Goal: Task Accomplishment & Management: Use online tool/utility

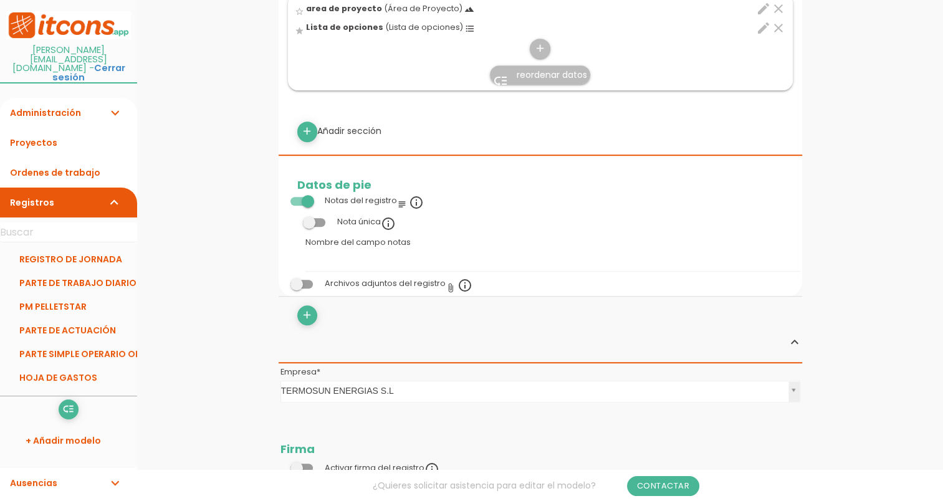
scroll to position [686, 0]
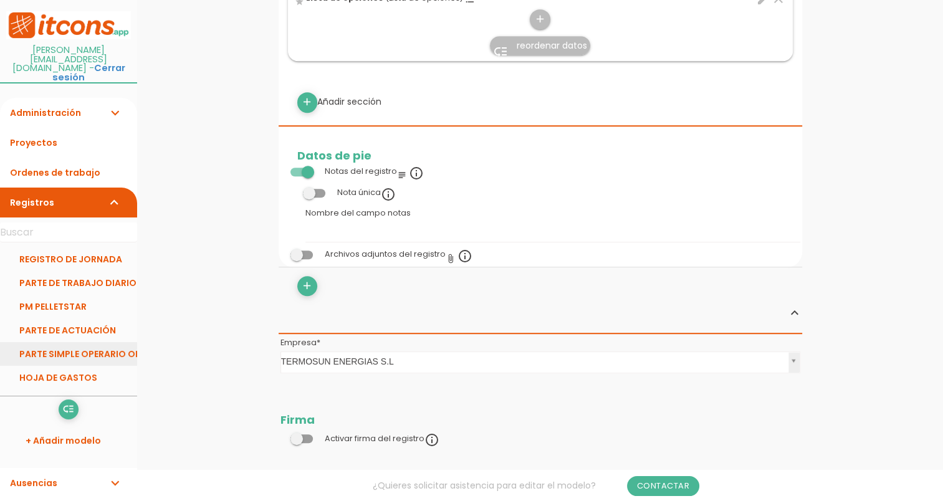
click at [86, 342] on link "PARTE SIMPLE OPERARIO OBRA" at bounding box center [68, 354] width 137 height 24
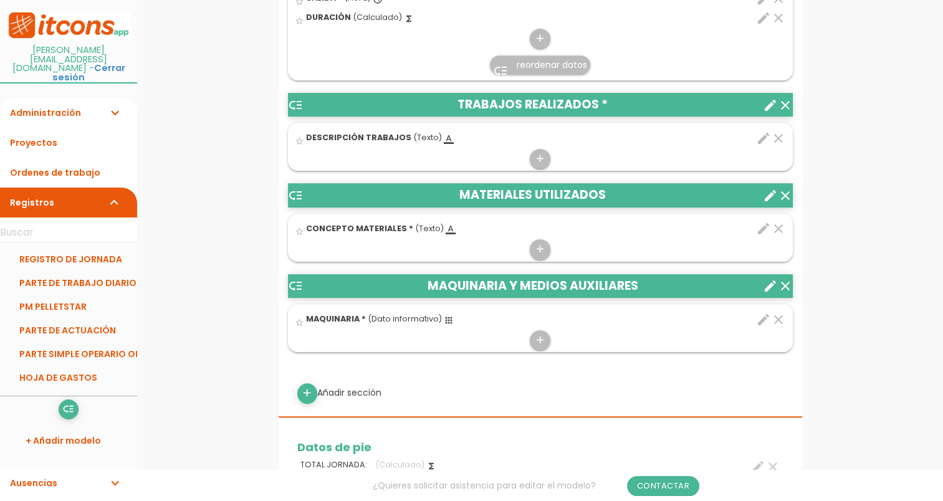
scroll to position [561, 0]
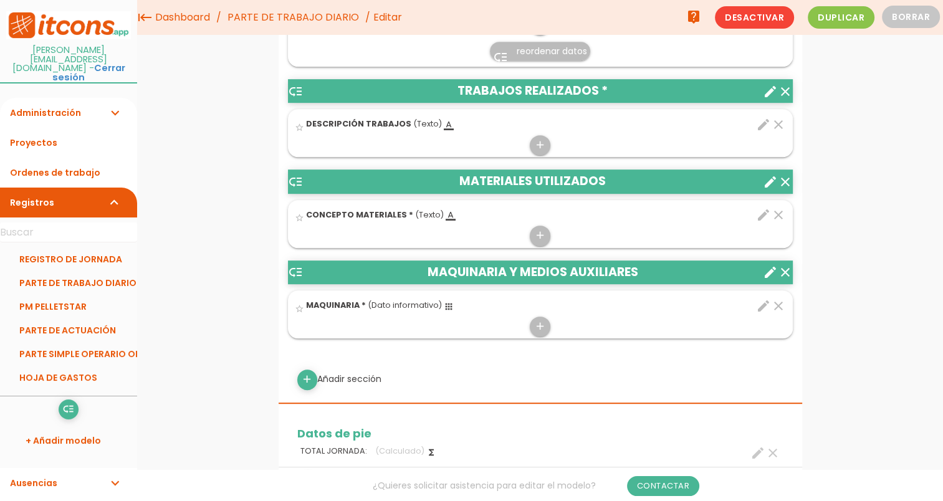
click at [768, 181] on icon "create" at bounding box center [770, 182] width 15 height 15
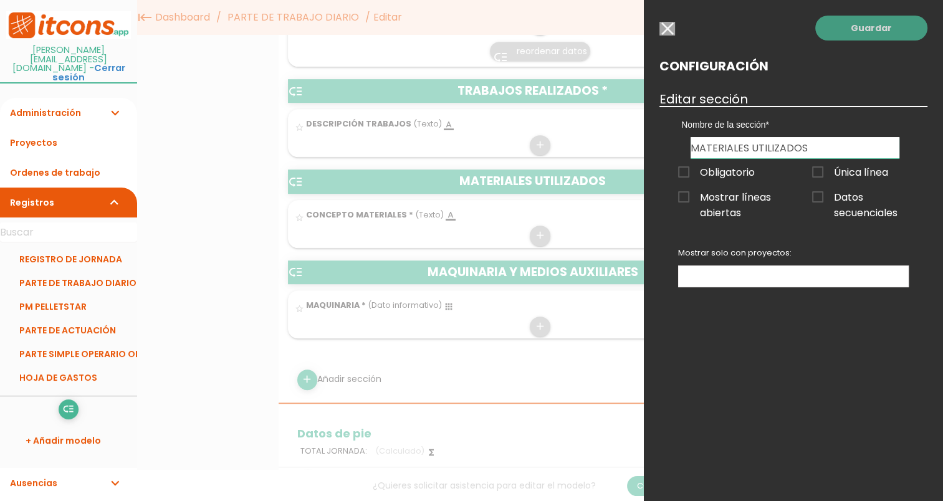
click at [859, 21] on link "Guardar" at bounding box center [871, 28] width 112 height 25
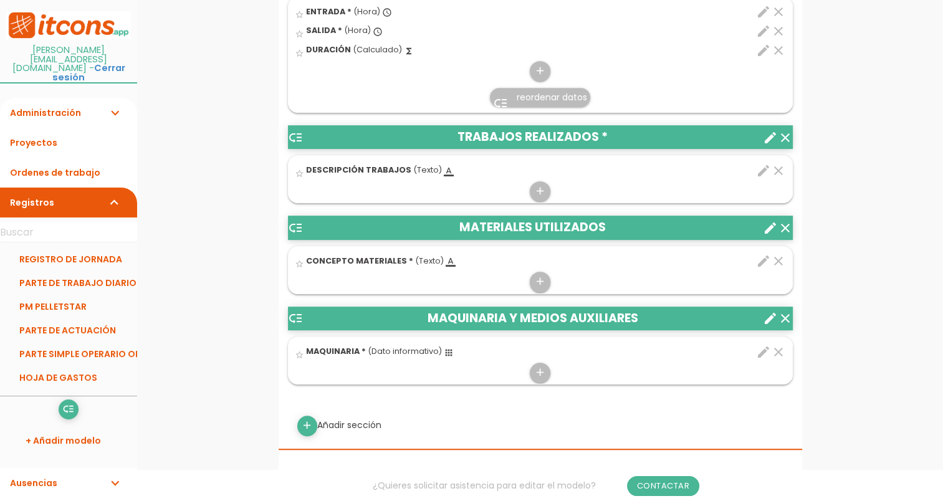
scroll to position [626, 0]
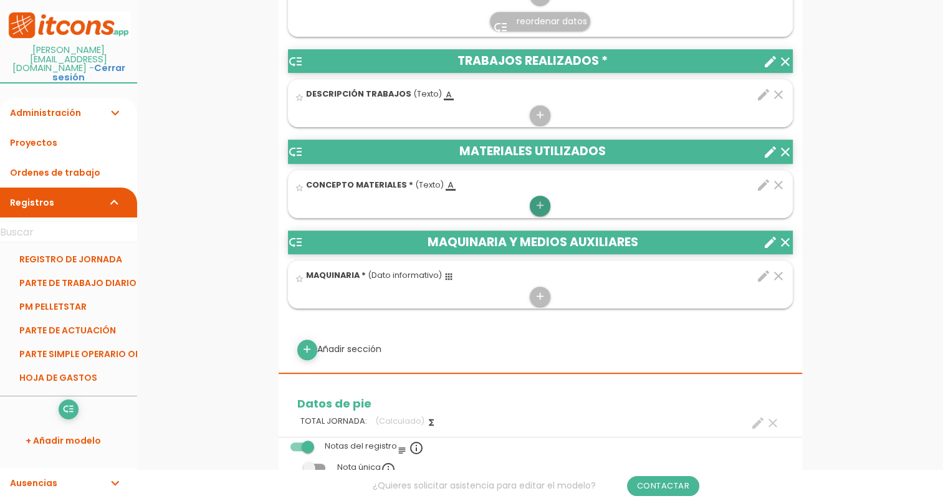
click at [538, 207] on icon "add" at bounding box center [540, 206] width 12 height 20
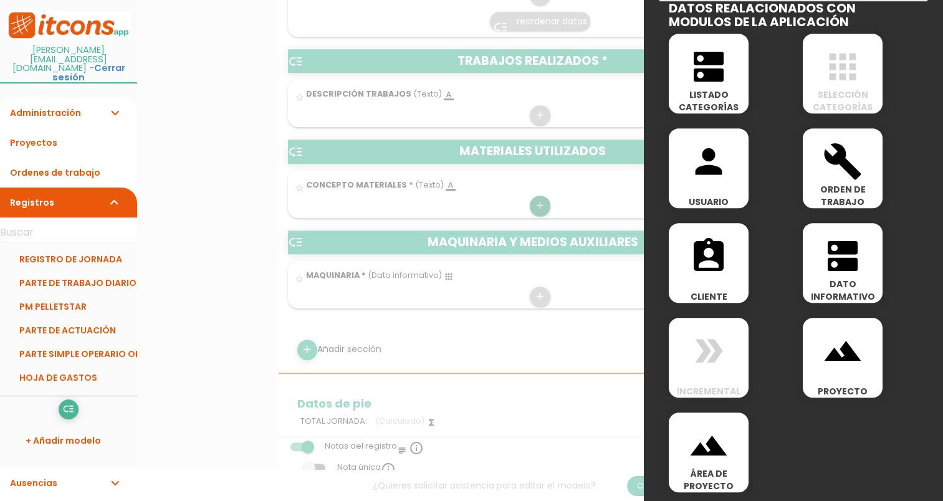
scroll to position [566, 0]
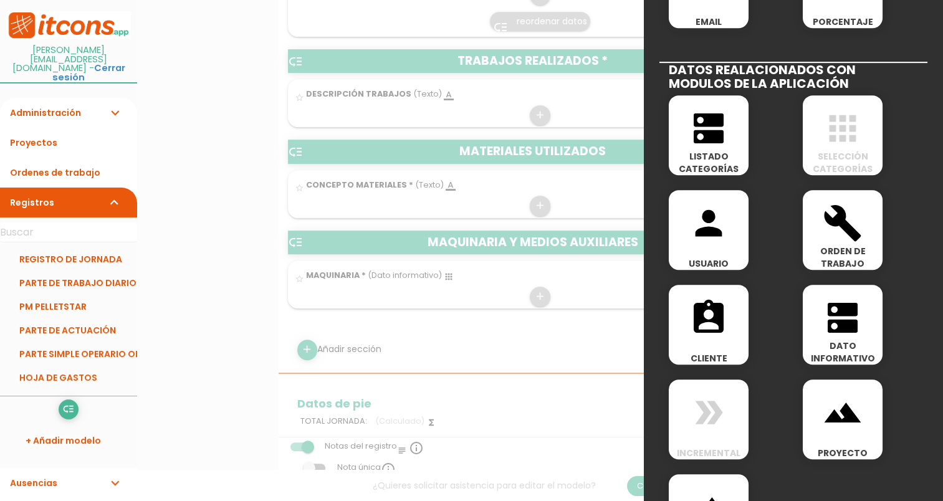
click at [711, 158] on span "LISTADO CATEGORÍAS" at bounding box center [709, 162] width 80 height 25
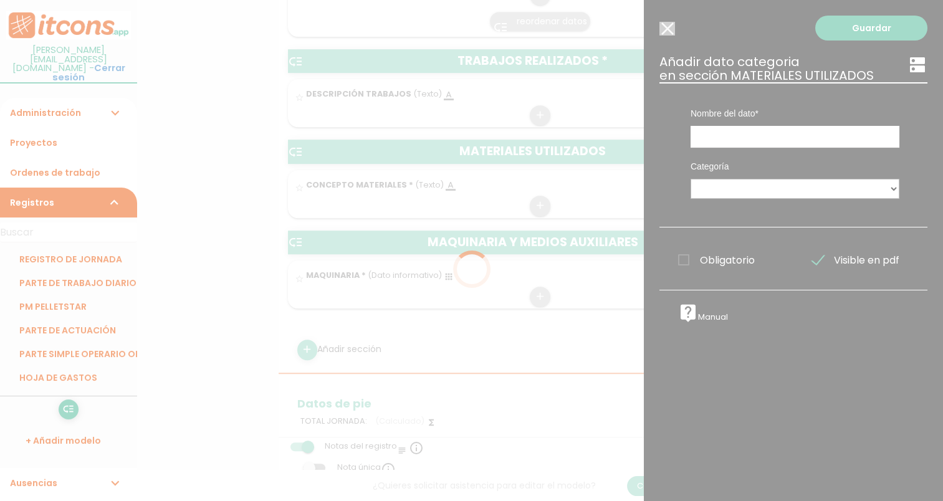
scroll to position [0, 0]
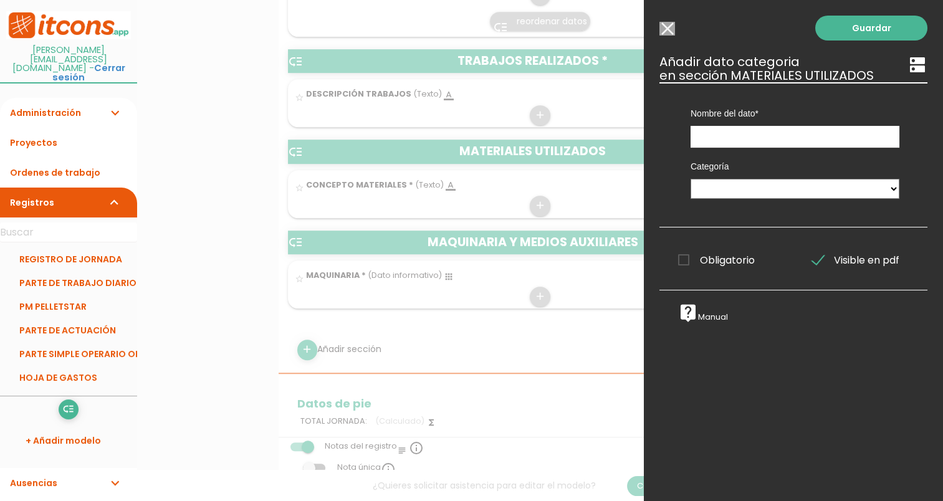
click at [674, 32] on input "Modelo sin Ordenes de trabajo" at bounding box center [667, 29] width 16 height 14
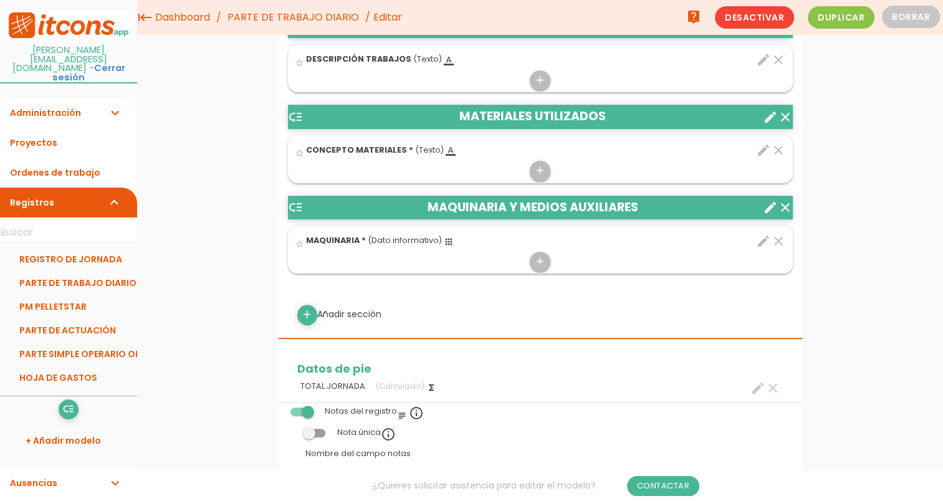
scroll to position [563, 0]
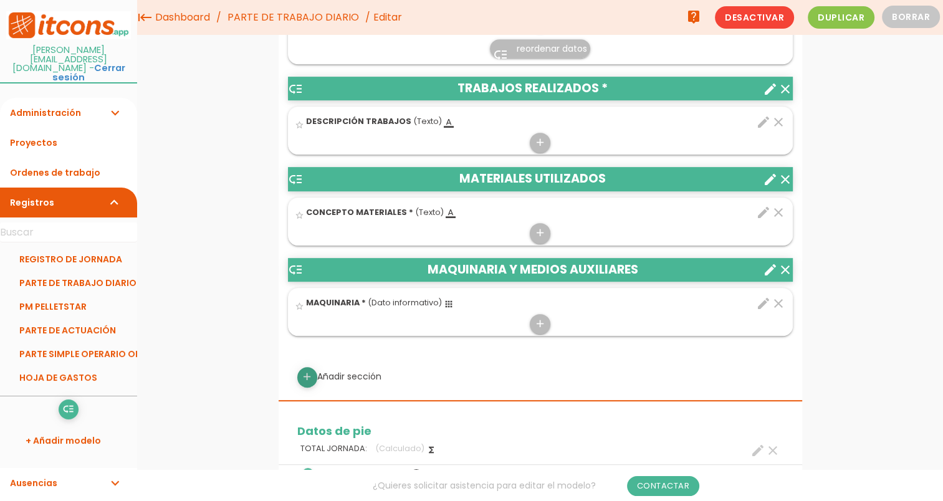
click at [299, 375] on link "add" at bounding box center [307, 377] width 20 height 20
select select
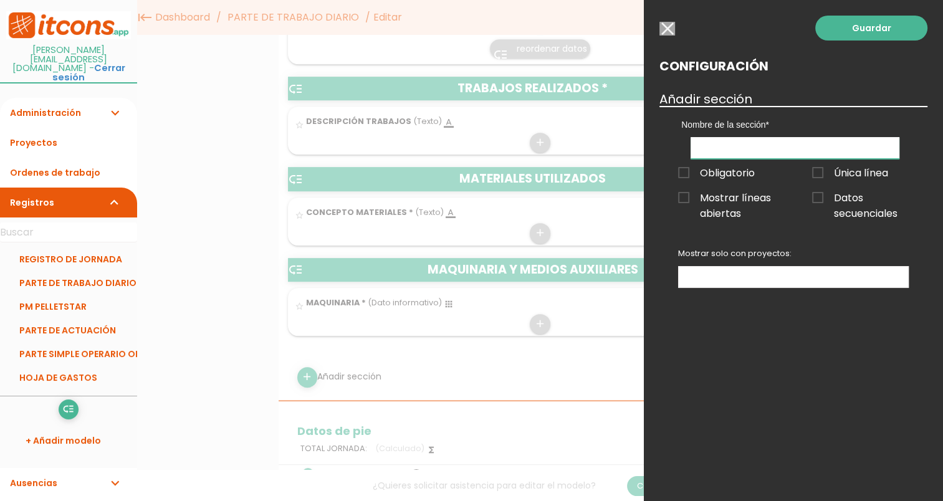
click at [737, 152] on input "text" at bounding box center [795, 148] width 209 height 22
type input "Materiales Utilizados Prova"
click at [787, 272] on ul at bounding box center [793, 277] width 229 height 21
click at [888, 28] on link "Guardar" at bounding box center [871, 28] width 112 height 25
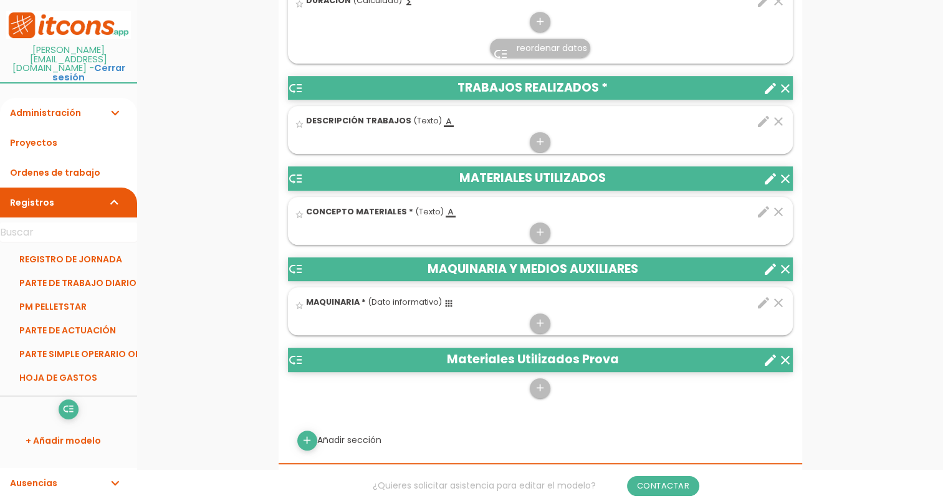
scroll to position [613, 0]
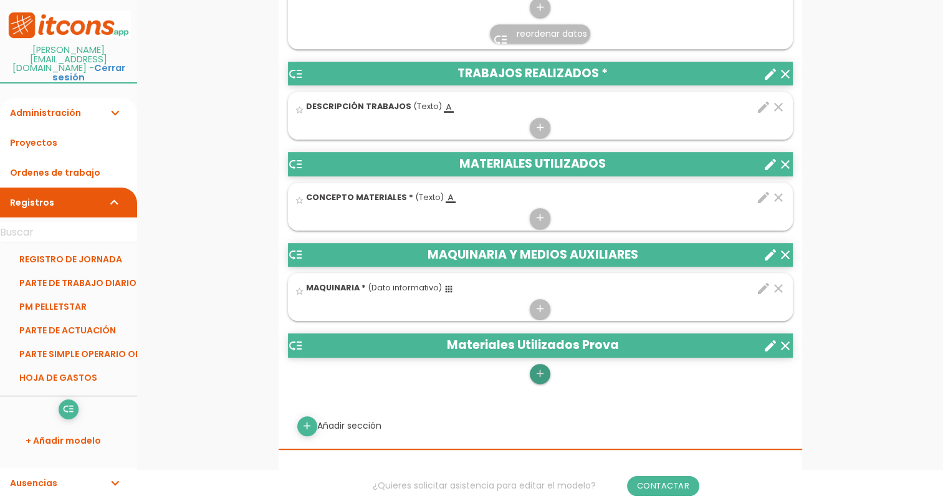
click at [537, 374] on icon "add" at bounding box center [540, 374] width 12 height 20
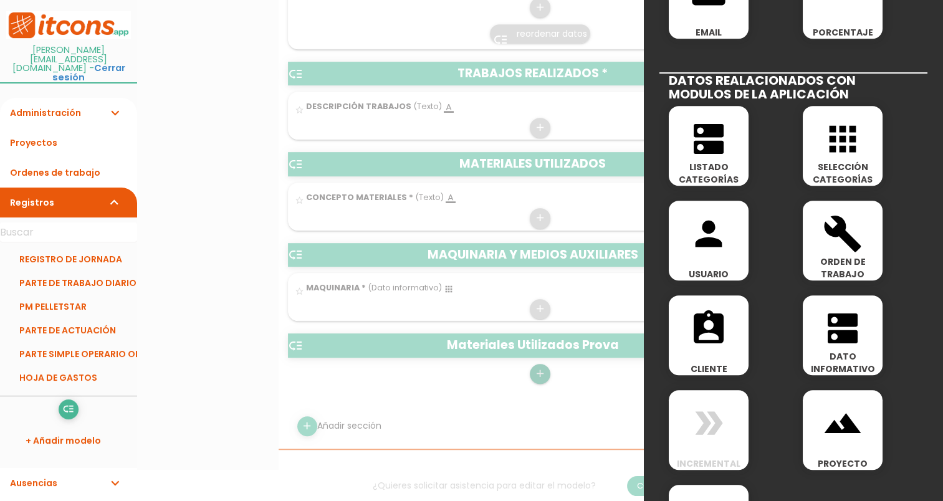
scroll to position [628, 0]
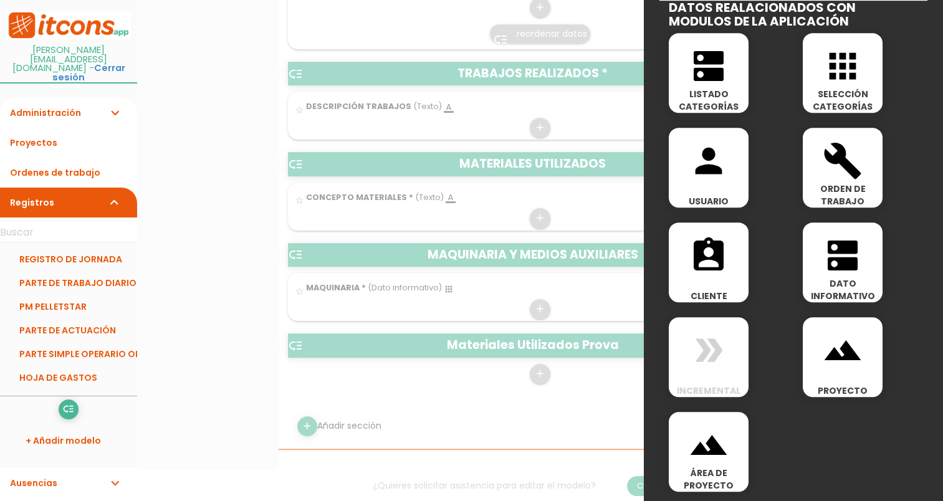
click at [830, 107] on span "SELECCIÓN CATEGORÍAS" at bounding box center [843, 100] width 80 height 25
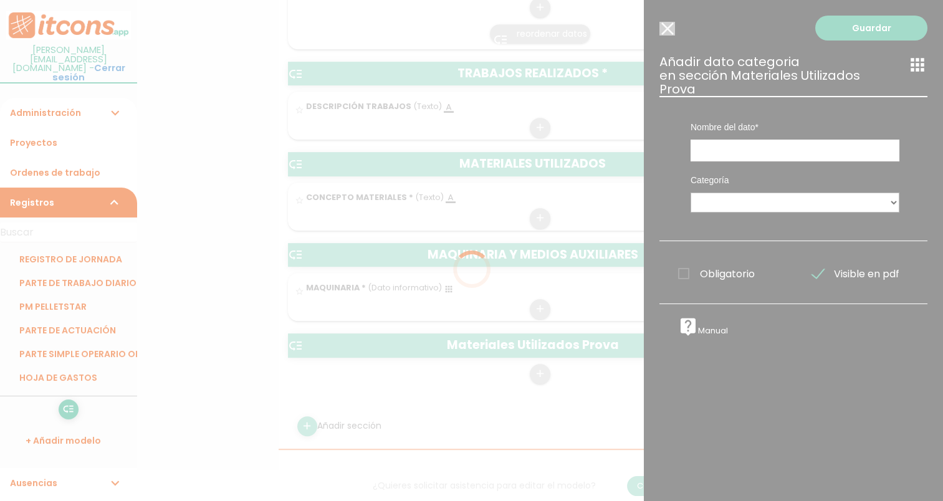
scroll to position [0, 0]
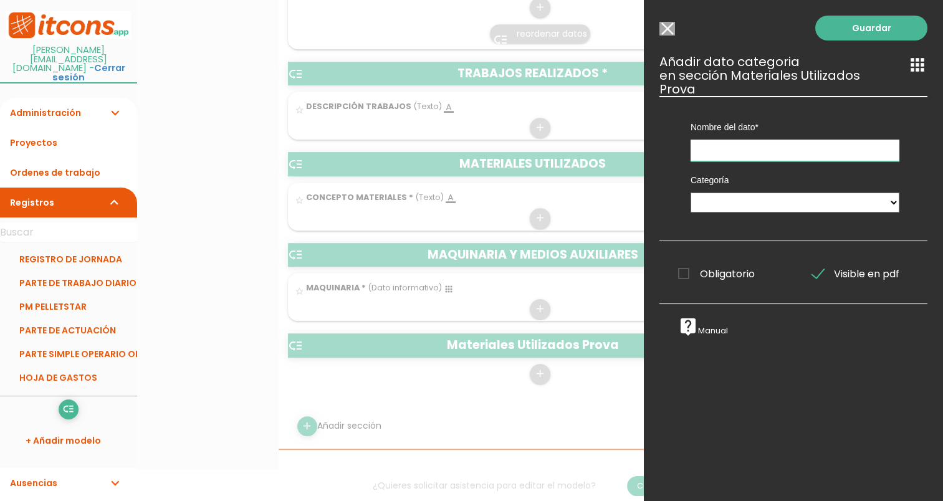
click at [731, 148] on input "text" at bounding box center [795, 151] width 209 height 22
type input "Selección de Categories - Llista materials"
click at [745, 207] on select "CALDERAS Tareas TIPOS DE GASTOS MATERIALES EQUIPO SAT" at bounding box center [795, 203] width 209 height 20
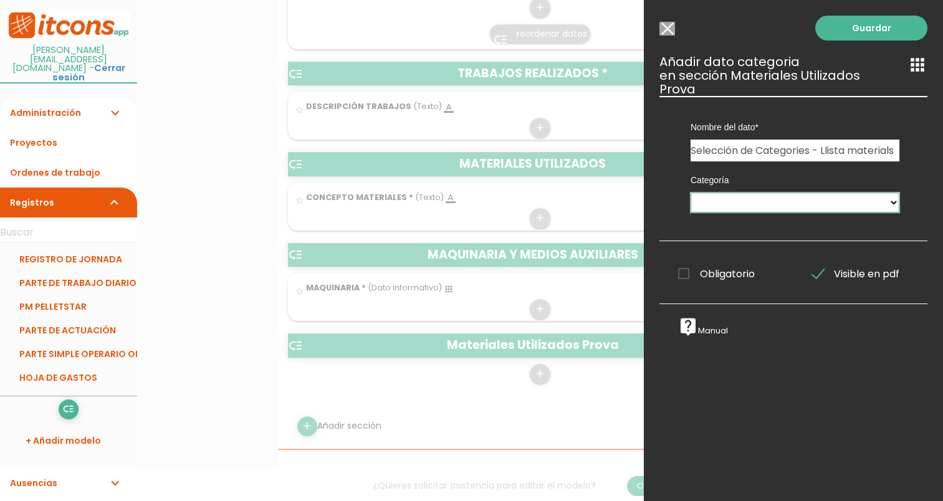
select select "694"
click at [691, 193] on select "CALDERAS Tareas TIPOS DE GASTOS MATERIALES EQUIPO SAT" at bounding box center [795, 203] width 209 height 20
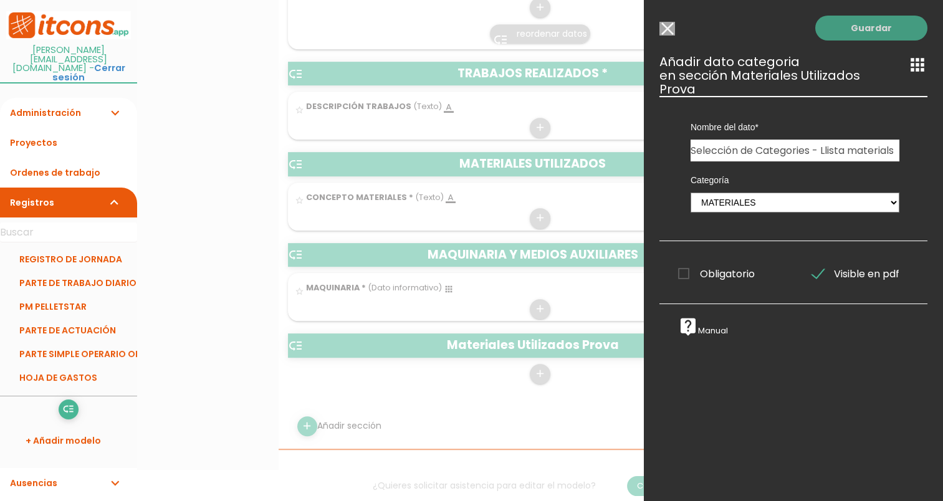
click at [873, 18] on link "Guardar" at bounding box center [871, 28] width 112 height 25
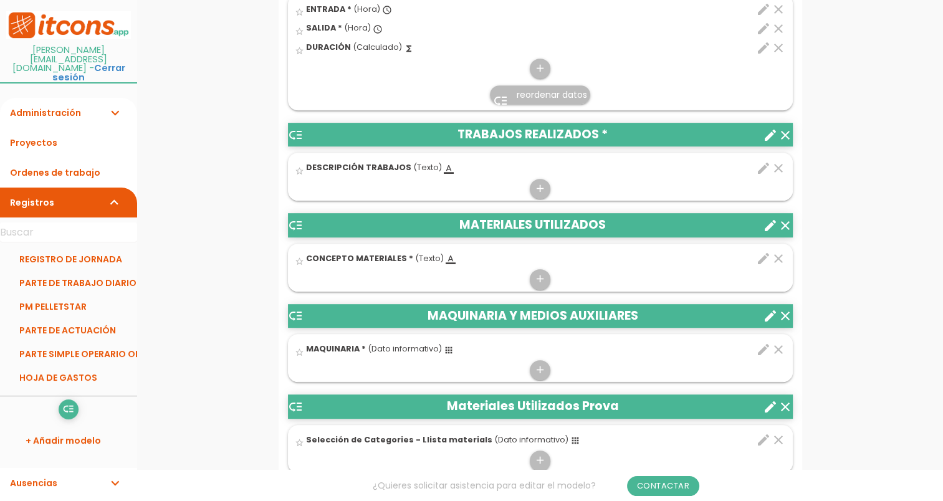
scroll to position [615, 0]
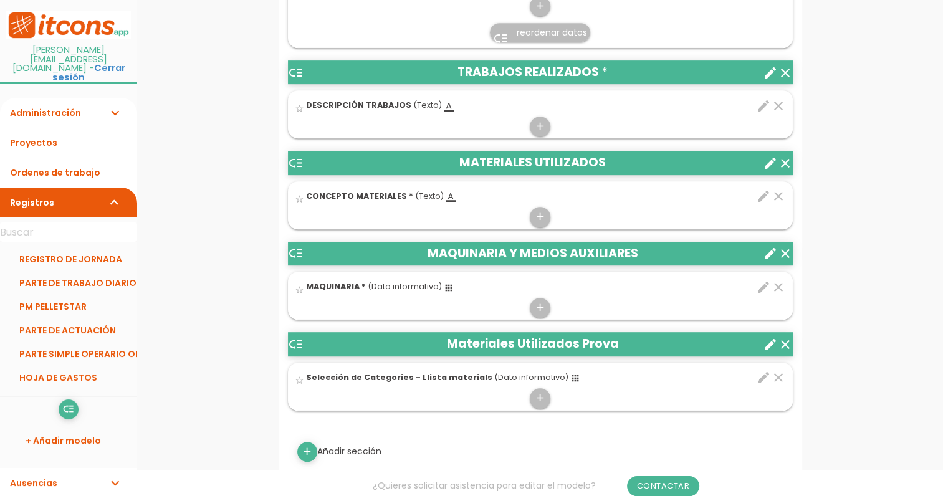
click at [763, 164] on icon "create" at bounding box center [770, 163] width 15 height 15
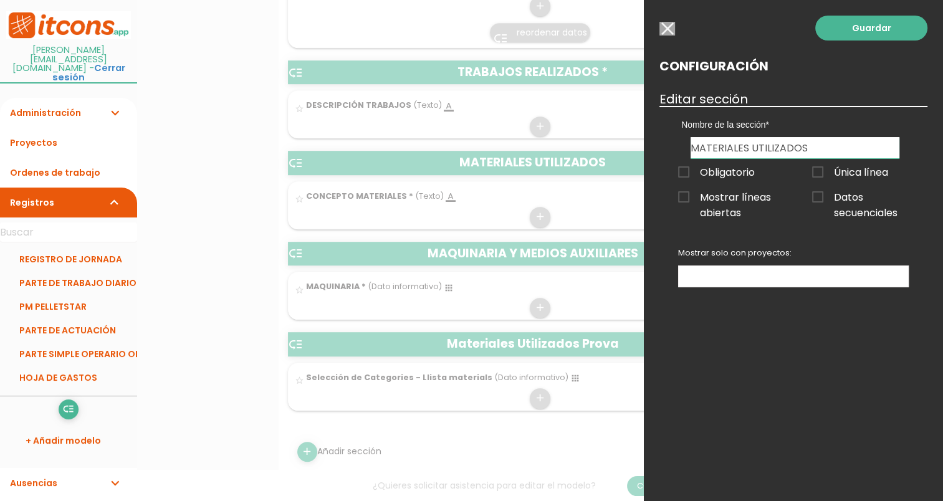
click at [694, 144] on input "MATERIALES UTILIZADOS" at bounding box center [795, 147] width 209 height 21
type input "OTROS MATERIALES UTILIZADOS"
click at [866, 36] on link "Guardar" at bounding box center [871, 28] width 112 height 25
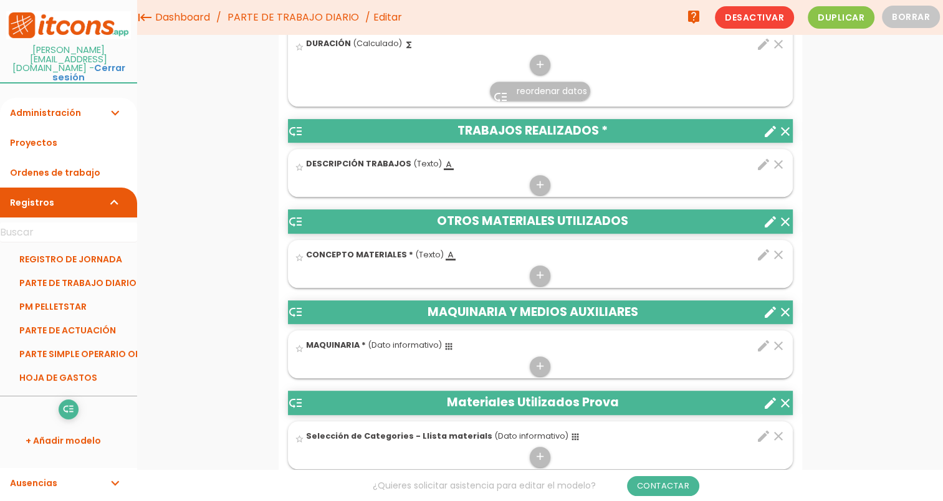
scroll to position [490, 0]
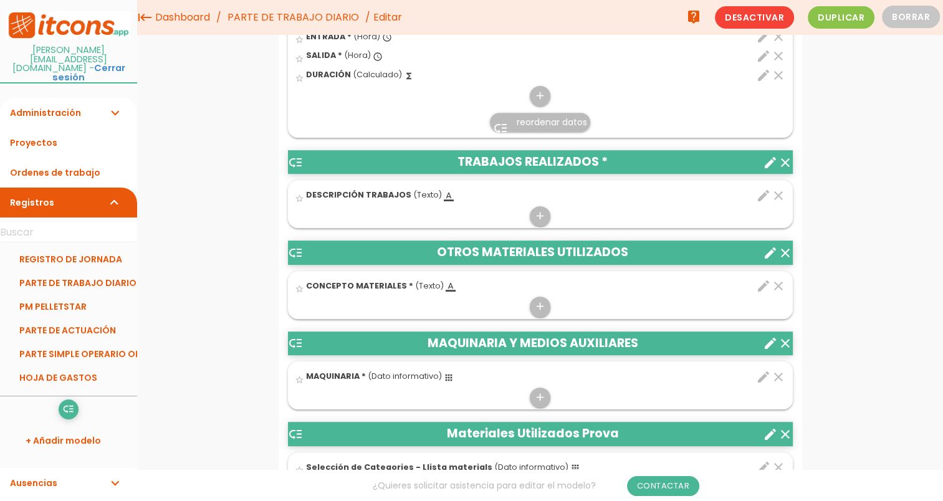
click at [770, 431] on icon "create" at bounding box center [770, 434] width 15 height 15
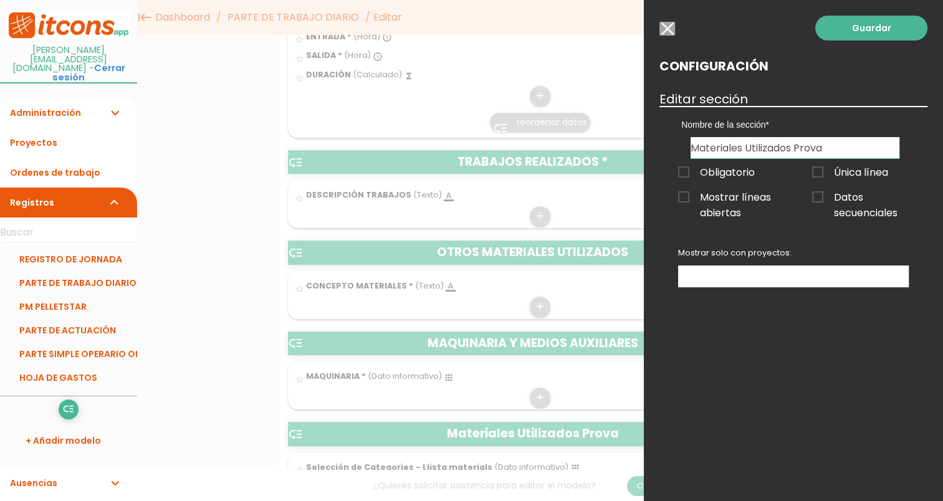
click at [670, 36] on div "Guardar Configuración Editar sección Nombre de la sección JORNADA TRABAJOS REAL…" at bounding box center [793, 250] width 299 height 501
click at [666, 30] on input "button" at bounding box center [667, 29] width 16 height 14
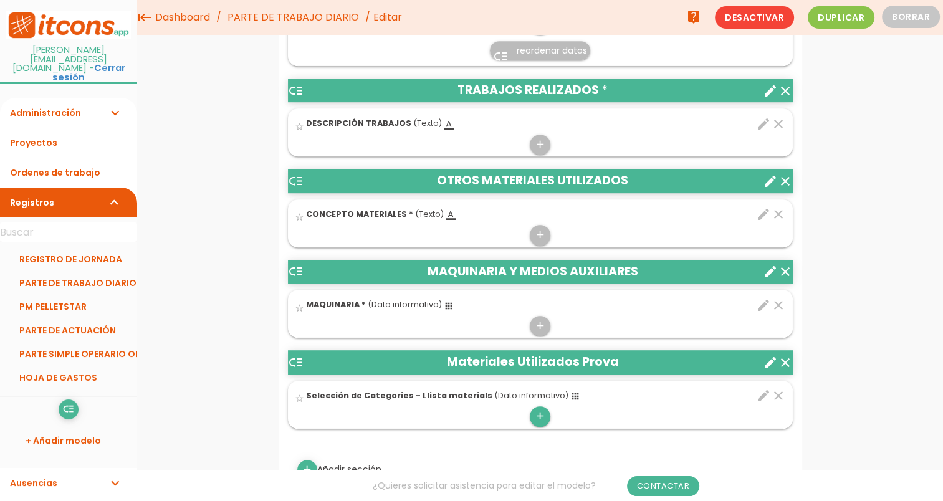
scroll to position [552, 0]
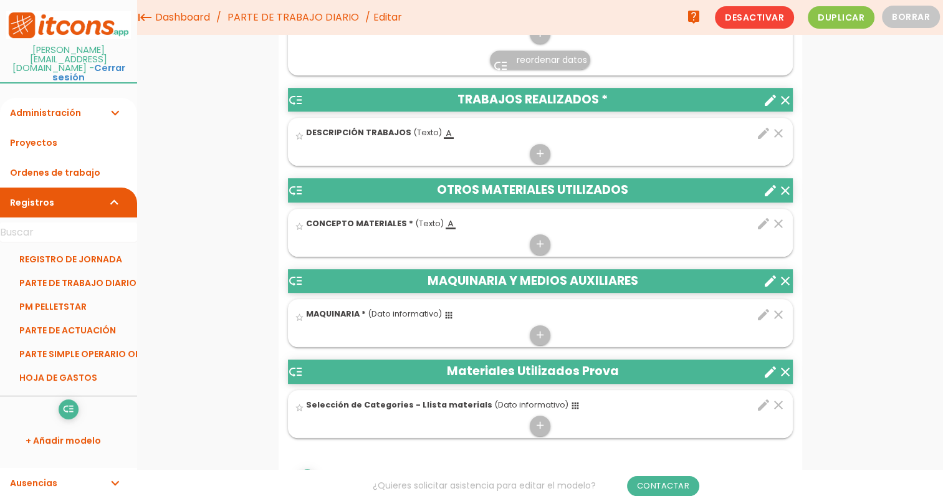
click at [520, 60] on span "reordenar datos" at bounding box center [552, 60] width 70 height 12
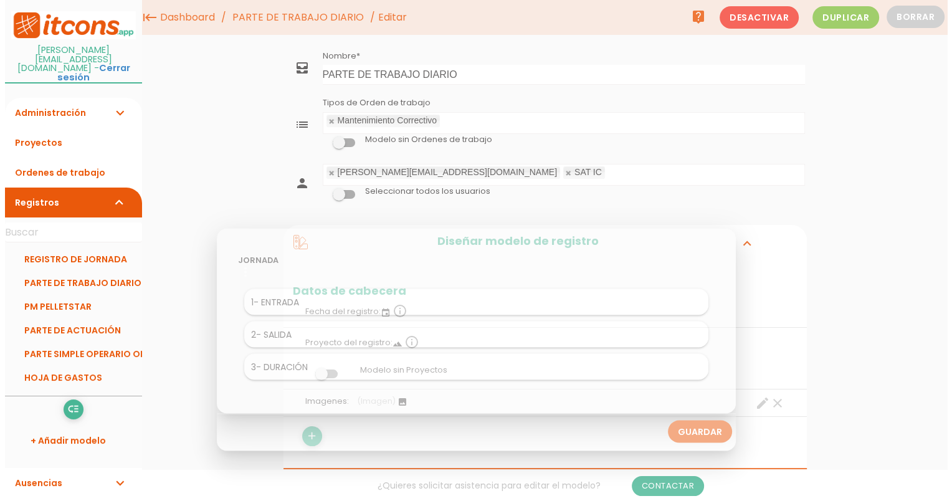
scroll to position [0, 0]
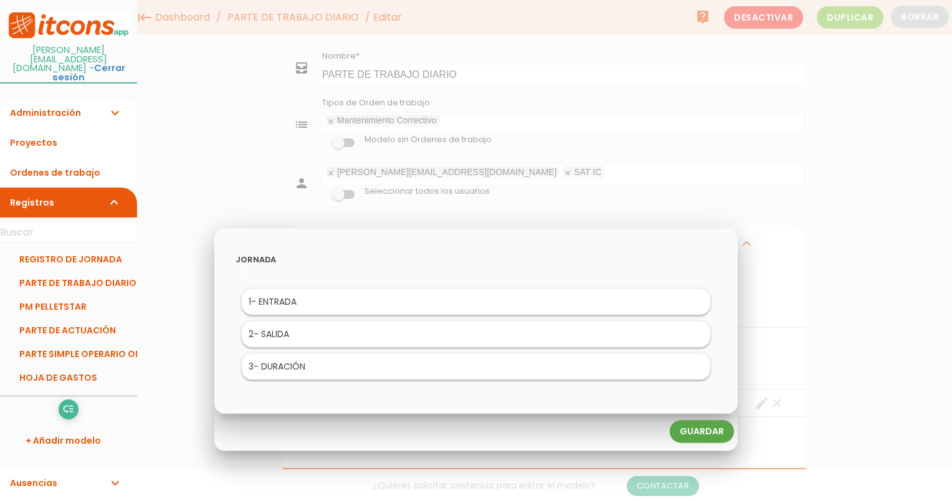
click at [712, 438] on link "Guardar" at bounding box center [702, 432] width 64 height 22
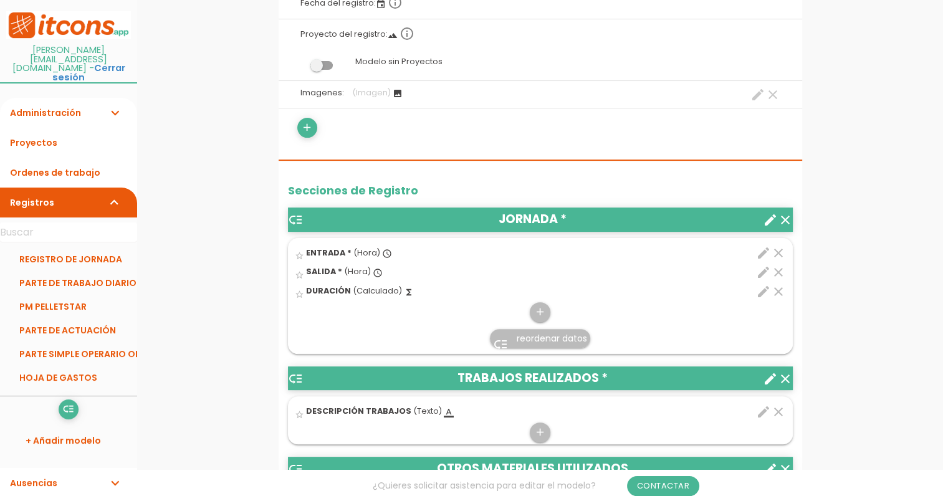
scroll to position [340, 0]
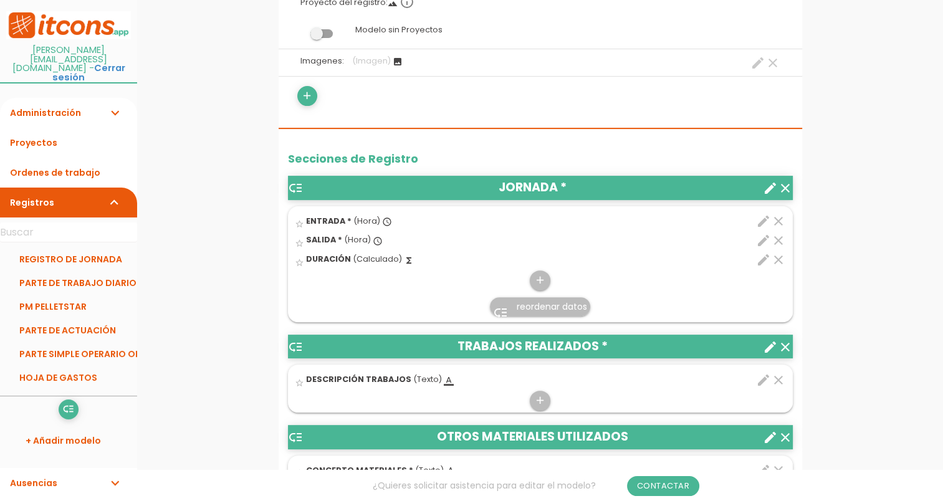
click at [426, 146] on div "Secciones de Registro" at bounding box center [540, 152] width 505 height 47
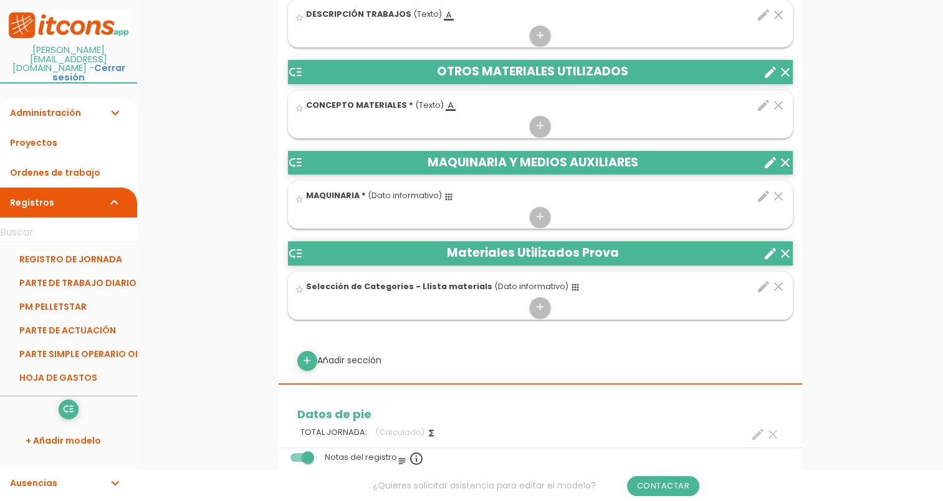
scroll to position [714, 0]
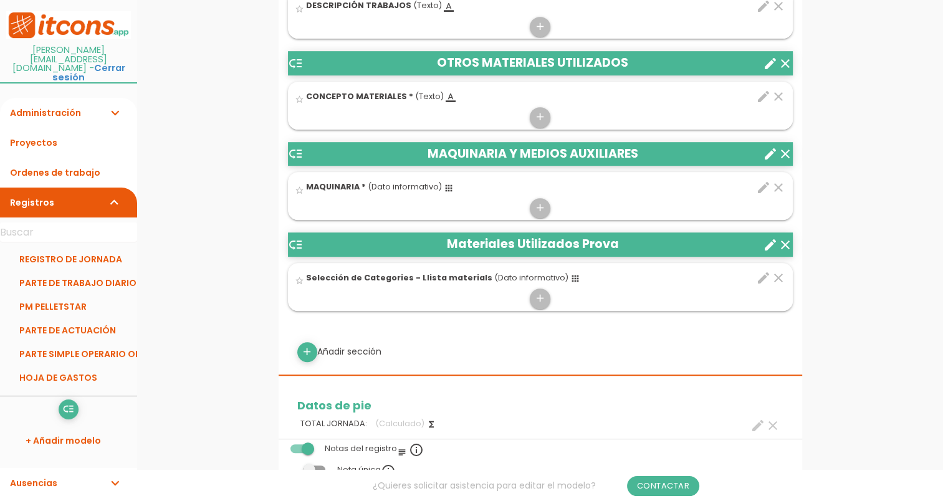
drag, startPoint x: 653, startPoint y: 244, endPoint x: 581, endPoint y: 155, distance: 114.8
click at [581, 155] on div "low_priority JORNADA * clear create star_border ENTRADA * (Hora) access_time cl…" at bounding box center [540, 56] width 505 height 509
click at [299, 247] on icon "low_priority" at bounding box center [295, 244] width 15 height 15
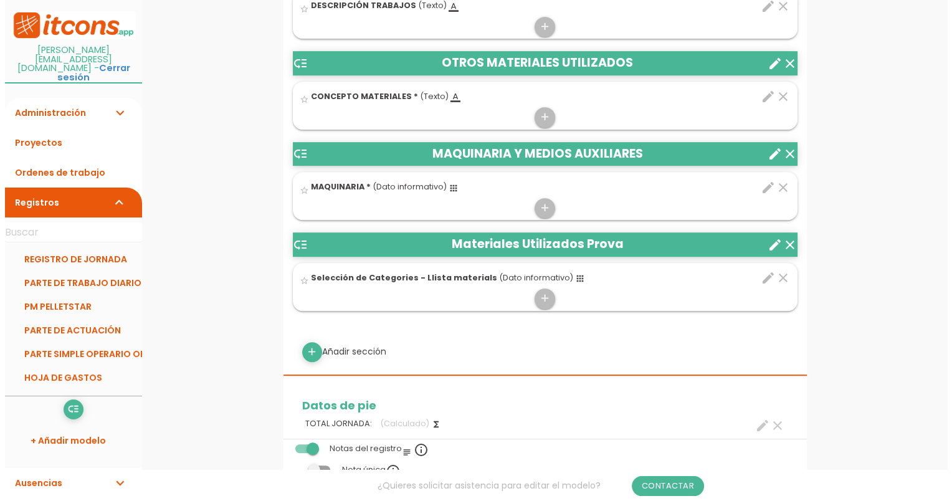
scroll to position [0, 0]
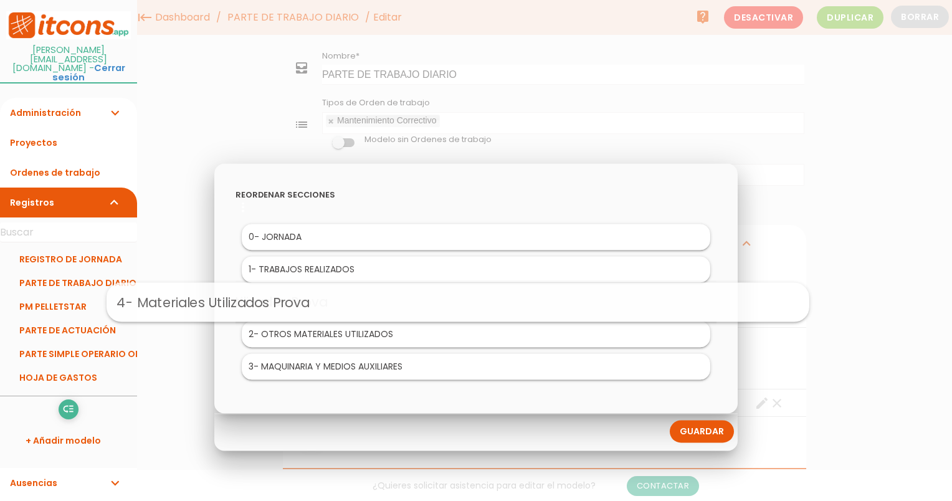
drag, startPoint x: 401, startPoint y: 369, endPoint x: 383, endPoint y: 304, distance: 67.3
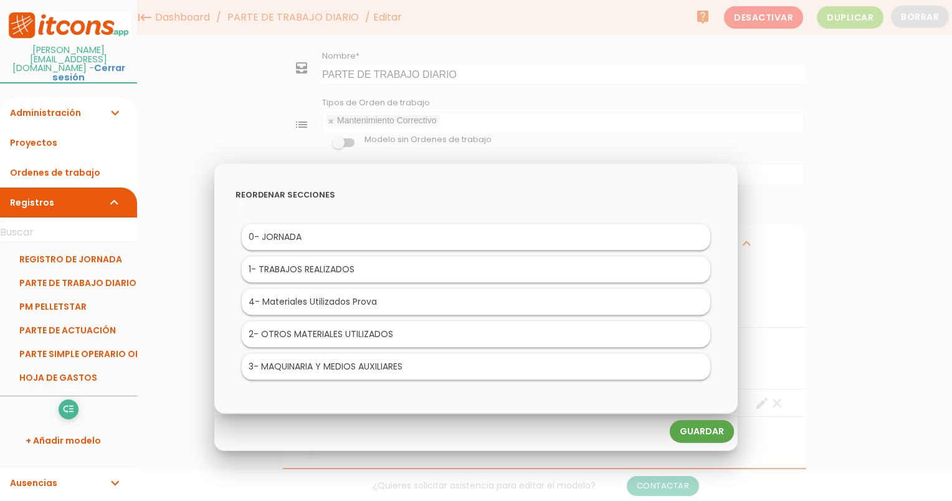
click at [688, 429] on link "Guardar" at bounding box center [702, 432] width 64 height 22
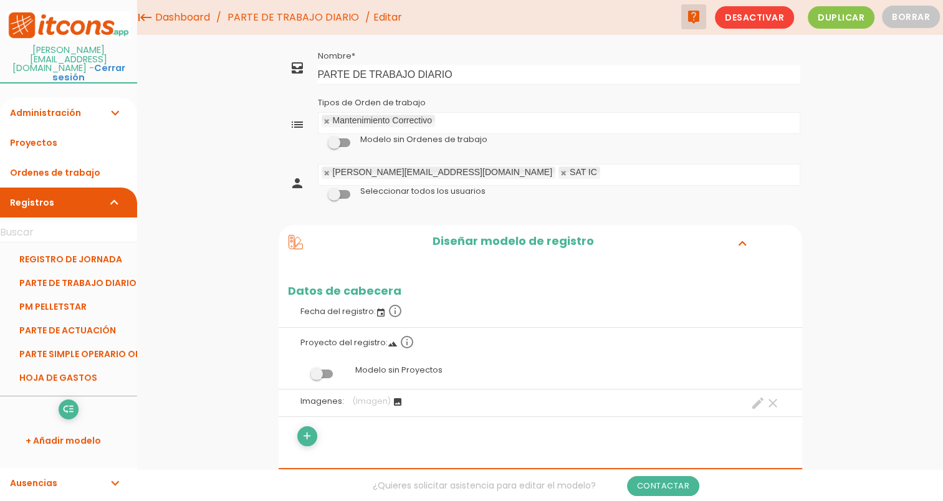
click at [698, 22] on icon "live_help" at bounding box center [693, 16] width 15 height 25
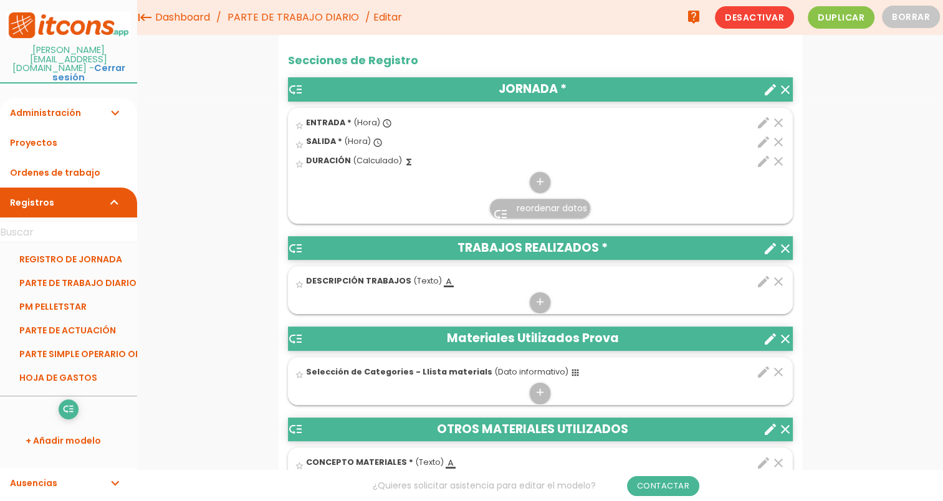
scroll to position [222, 0]
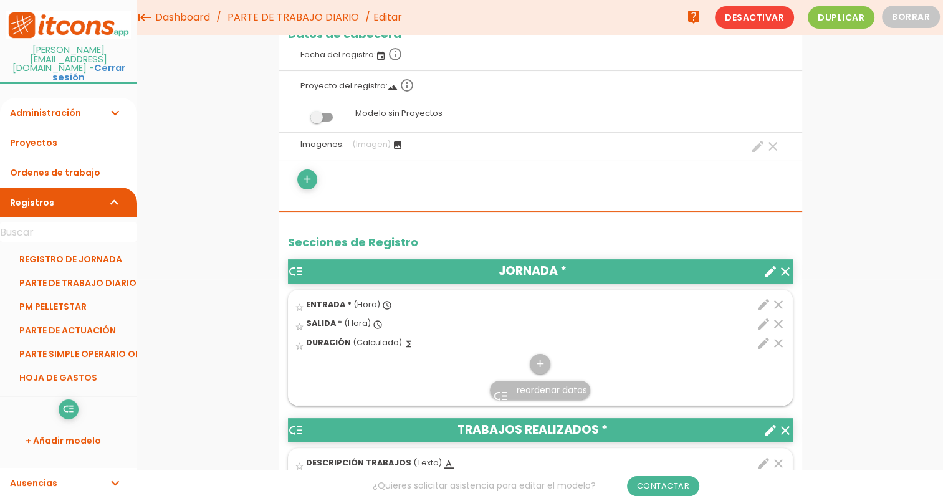
click at [353, 22] on link "PARTE DE TRABAJO DIARIO" at bounding box center [293, 17] width 138 height 35
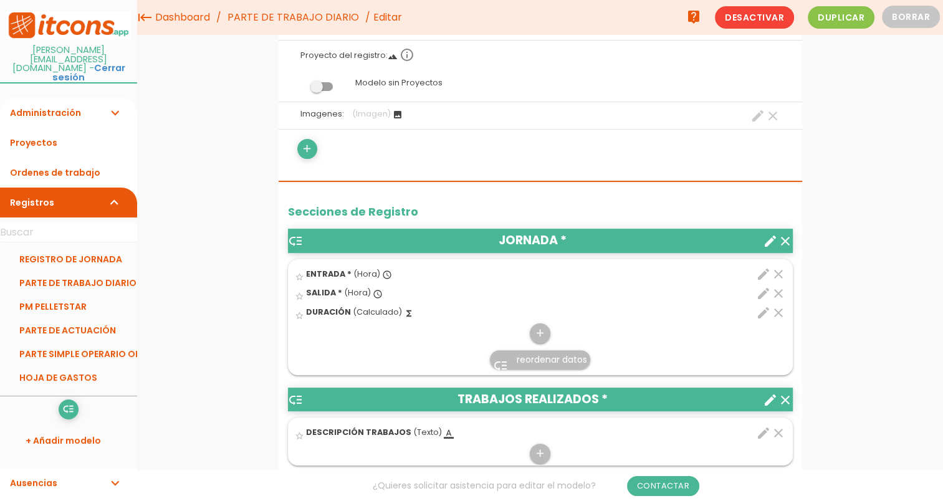
scroll to position [249, 0]
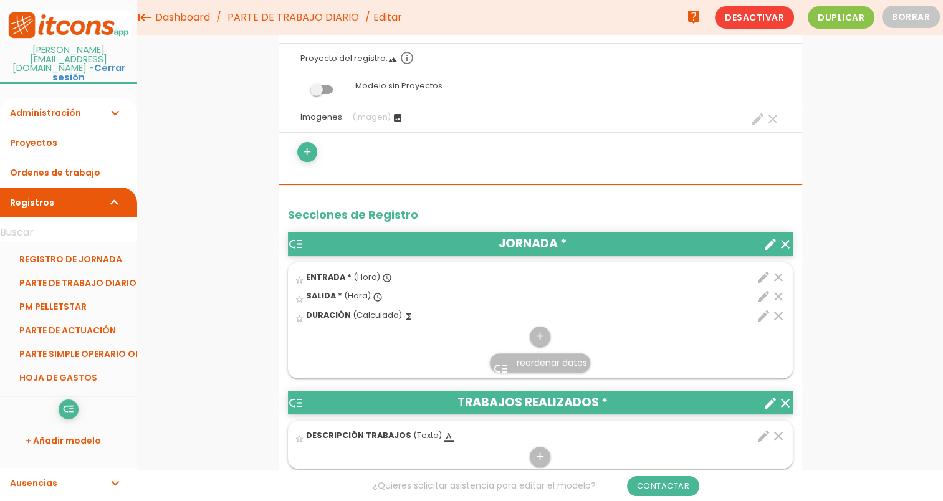
click at [280, 23] on link "PARTE DE TRABAJO DIARIO" at bounding box center [293, 17] width 138 height 35
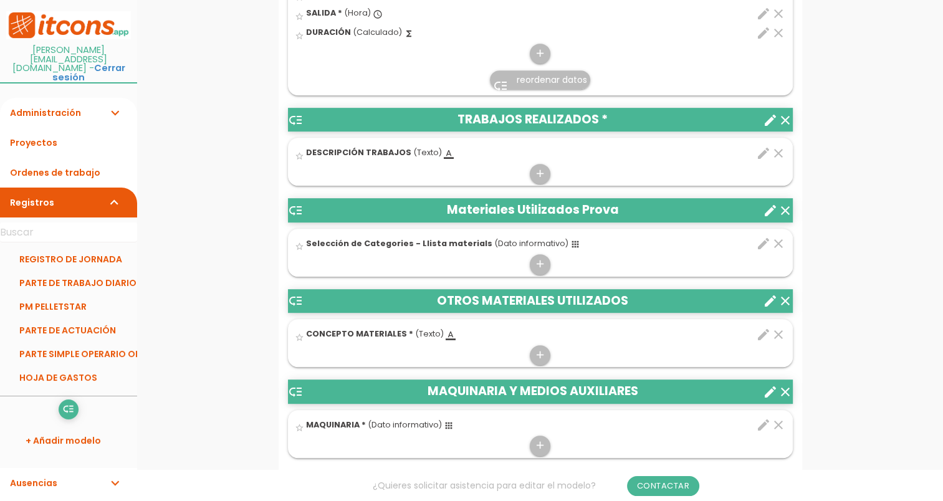
scroll to position [623, 0]
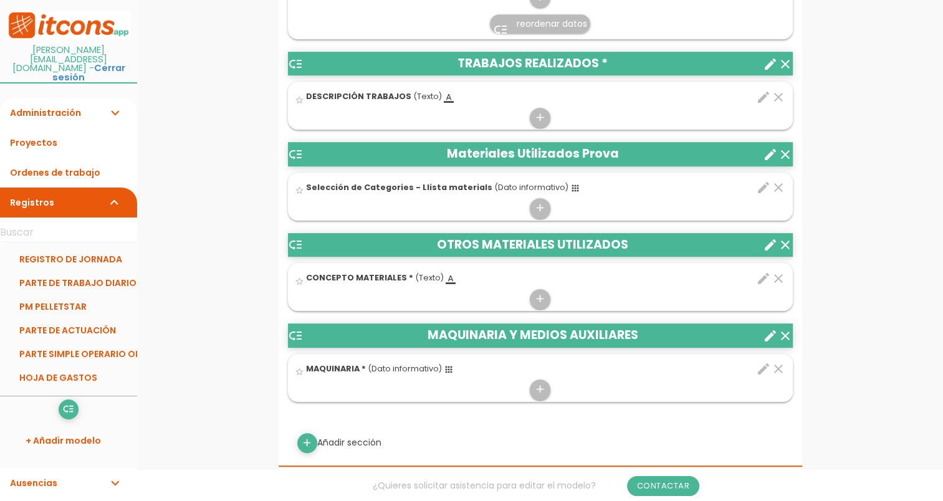
click at [494, 185] on span "(Dato informativo)" at bounding box center [531, 187] width 74 height 11
click at [0, 0] on input "star_border" at bounding box center [0, 0] width 0 height 0
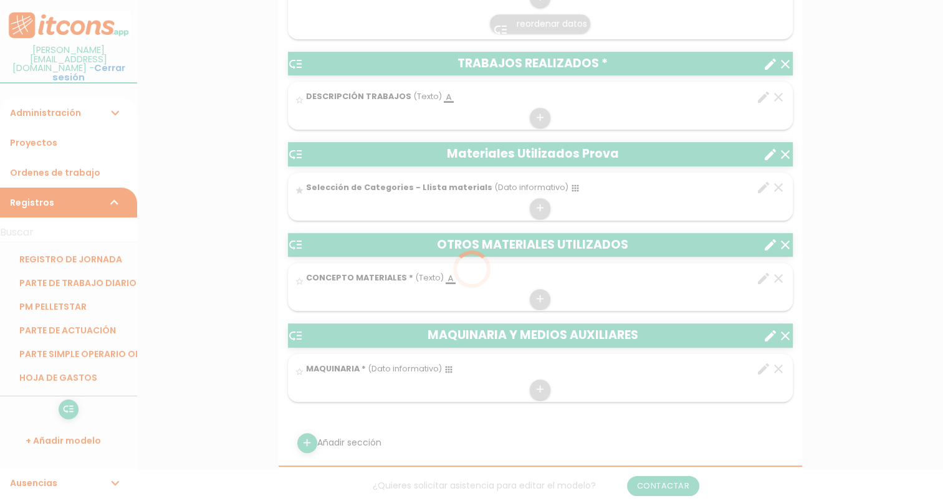
scroll to position [0, 0]
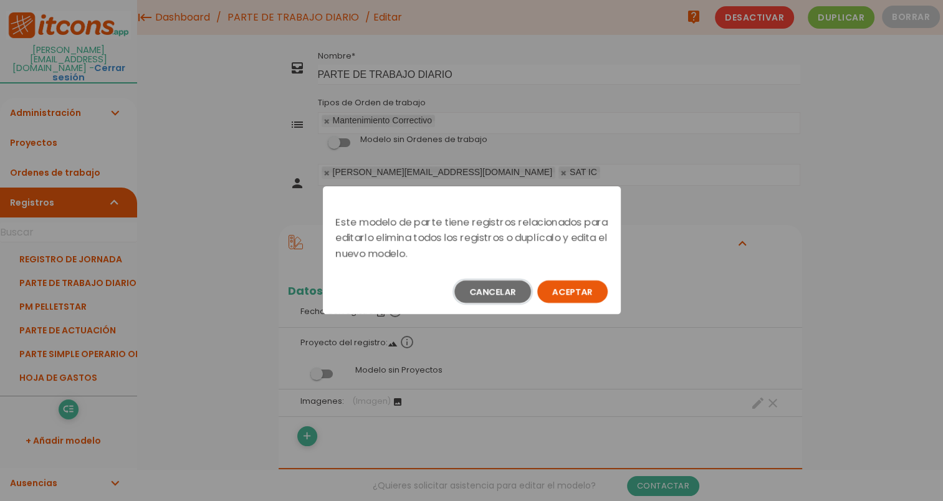
click at [499, 294] on button "Cancelar" at bounding box center [492, 291] width 77 height 22
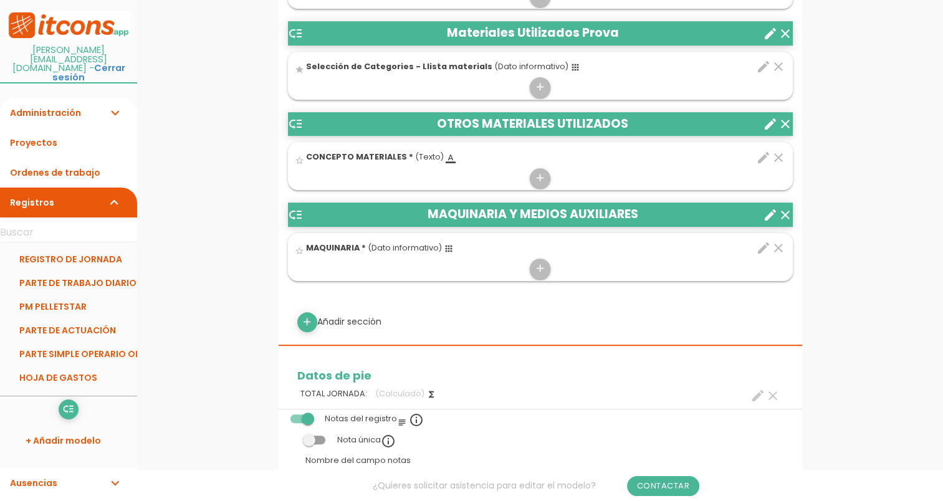
scroll to position [748, 0]
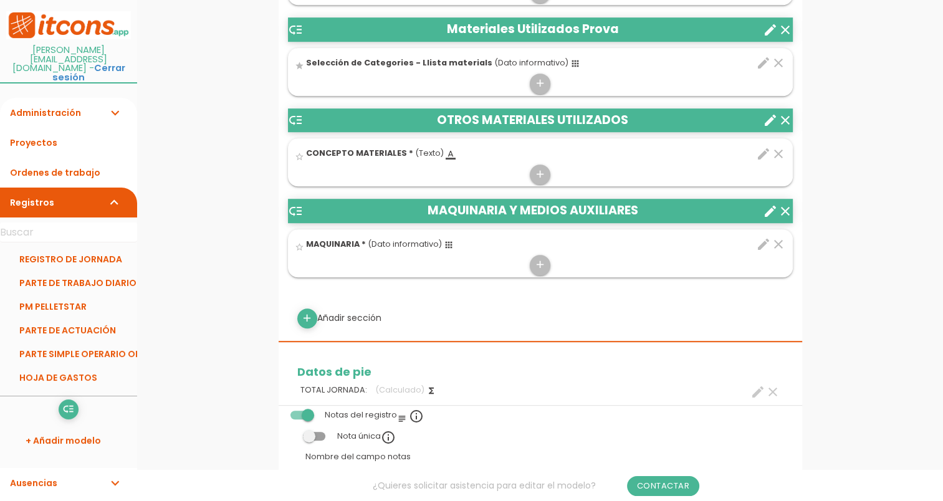
click at [767, 151] on icon "edit" at bounding box center [763, 153] width 15 height 15
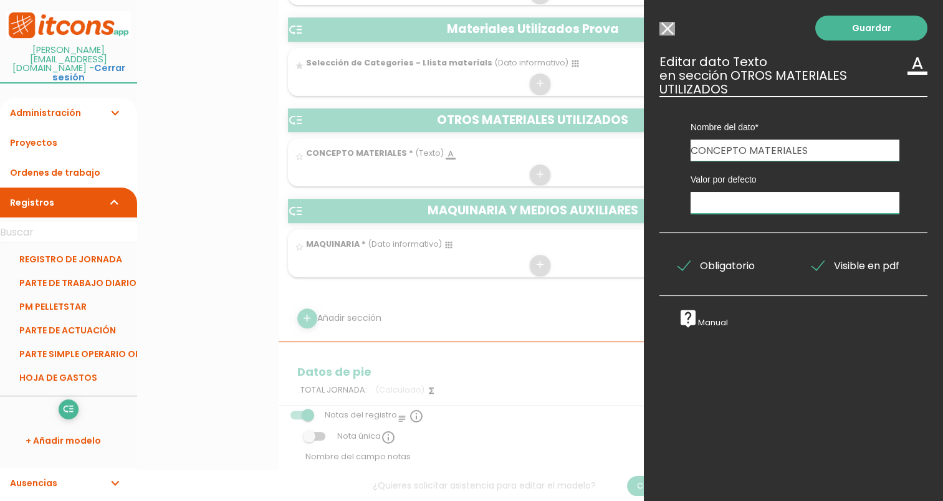
click at [739, 199] on input "text" at bounding box center [795, 203] width 209 height 22
click at [423, 163] on div at bounding box center [471, 188] width 943 height 626
drag, startPoint x: 671, startPoint y: 25, endPoint x: 655, endPoint y: 37, distance: 20.0
click at [669, 26] on input "Modelo sin Ordenes de trabajo" at bounding box center [667, 29] width 16 height 14
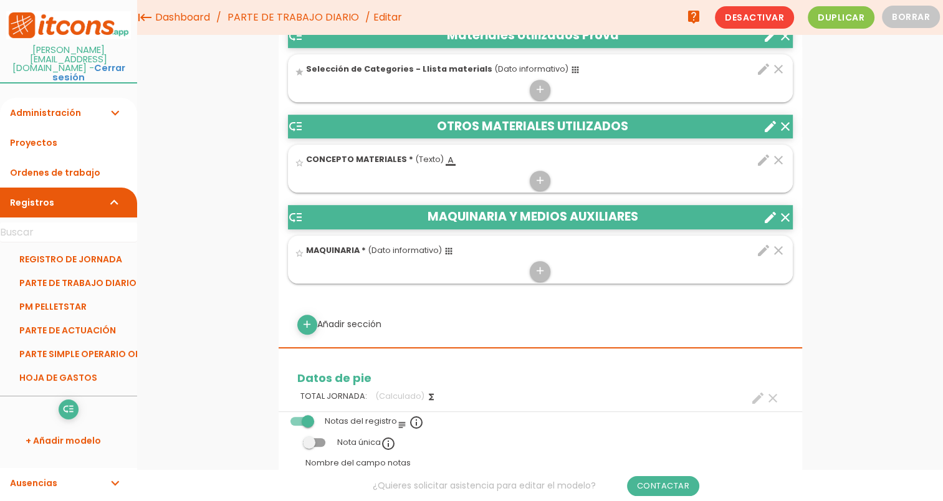
scroll to position [686, 0]
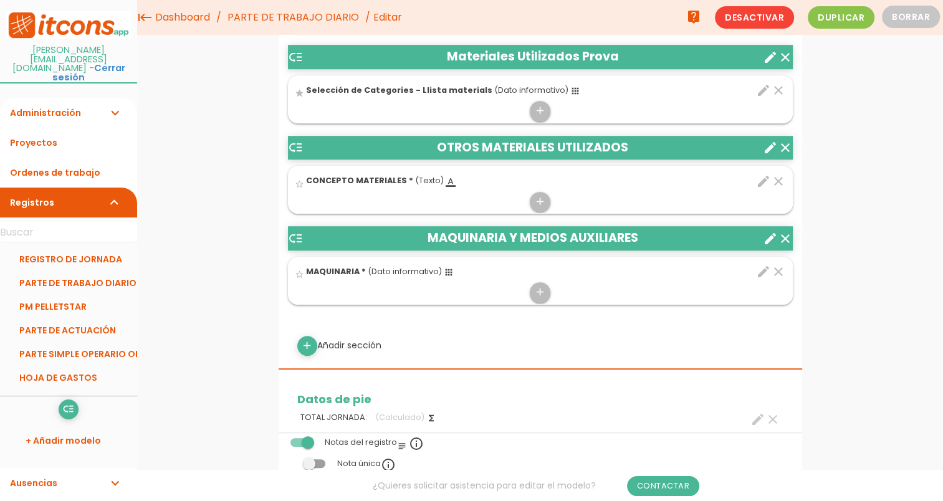
click at [764, 90] on icon "edit" at bounding box center [763, 90] width 15 height 15
select select "694"
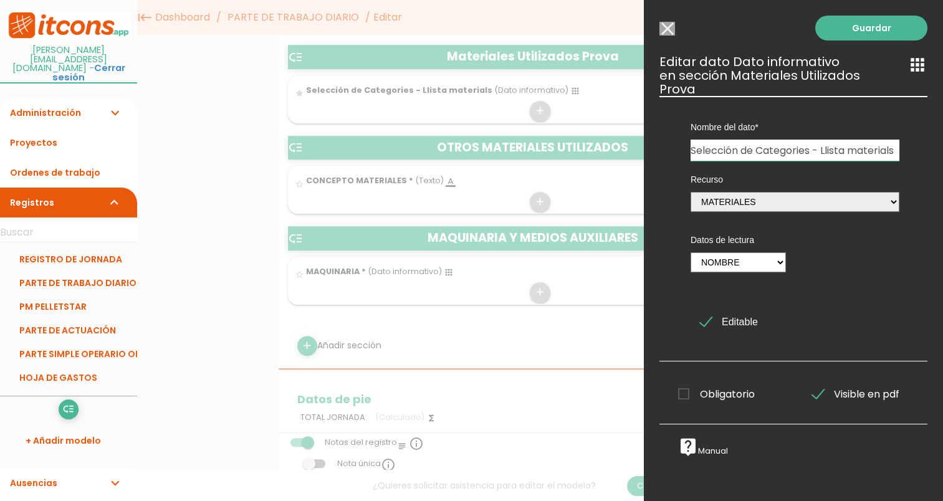
click at [911, 59] on icon "apps" at bounding box center [918, 65] width 20 height 20
click at [454, 111] on div at bounding box center [471, 188] width 943 height 626
click at [673, 31] on div "Guardar ESCOGE EL TIPO DE DATO looks_one NÚMERO format_color_text TEXTO access_…" at bounding box center [793, 250] width 299 height 501
click at [668, 27] on input "Modelo sin Ordenes de trabajo" at bounding box center [667, 29] width 16 height 14
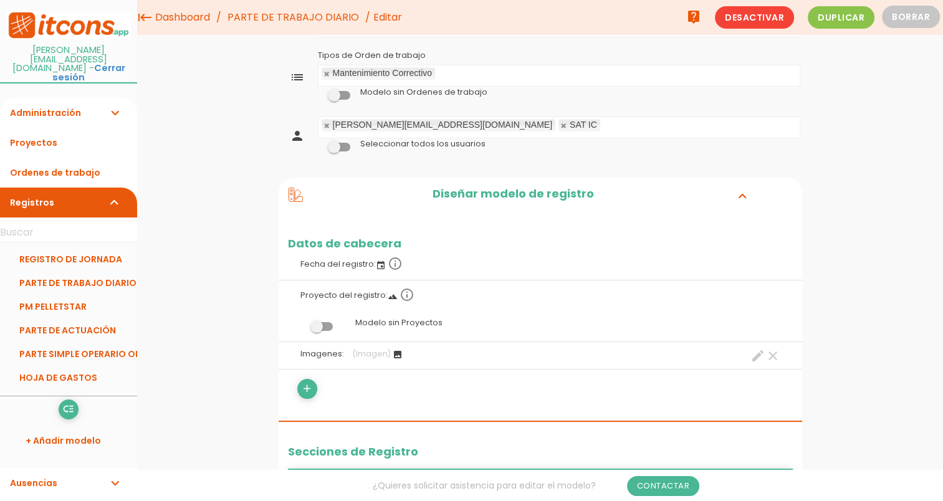
scroll to position [0, 0]
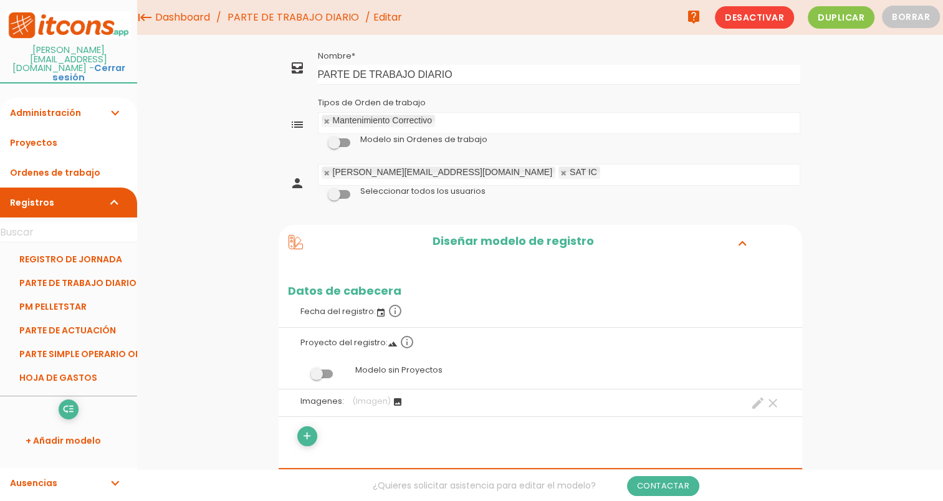
click at [59, 98] on link "Administración expand_more" at bounding box center [68, 113] width 137 height 30
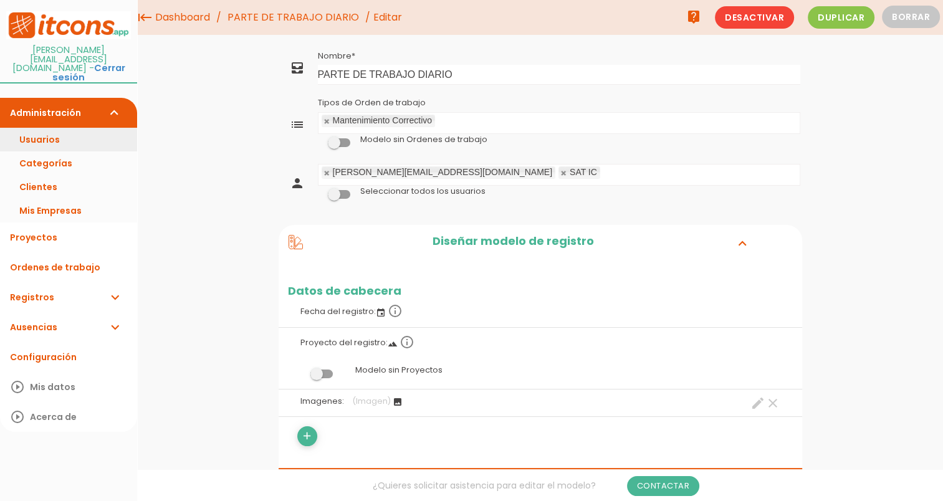
click at [67, 128] on link "Usuarios" at bounding box center [68, 140] width 137 height 24
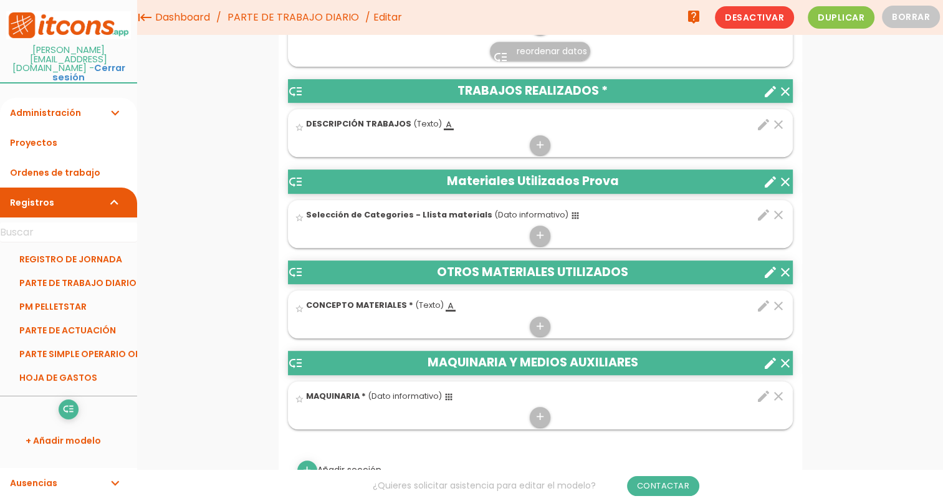
scroll to position [561, 0]
click at [538, 232] on icon "add" at bounding box center [540, 236] width 12 height 20
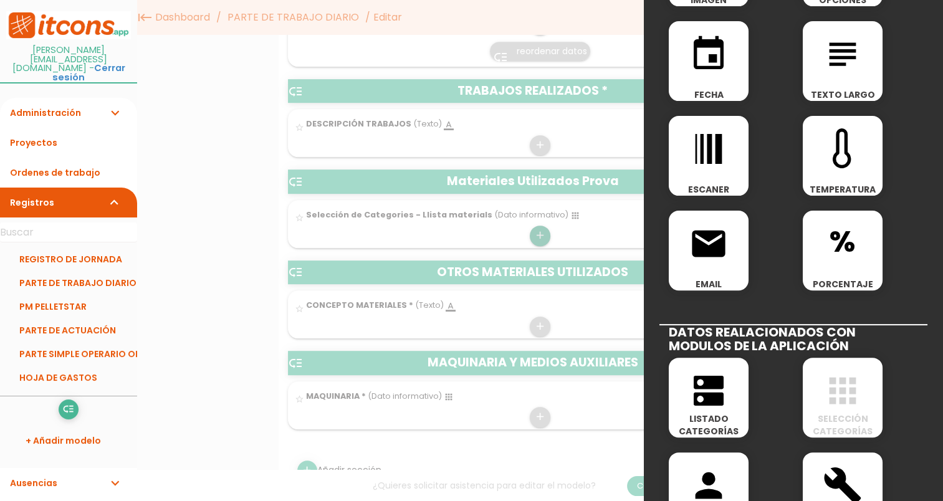
scroll to position [312, 0]
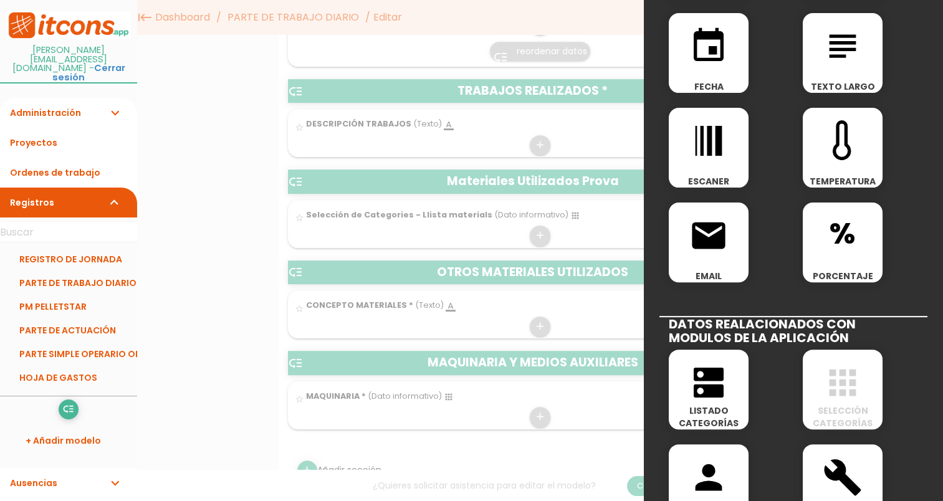
click at [255, 210] on div at bounding box center [471, 188] width 943 height 626
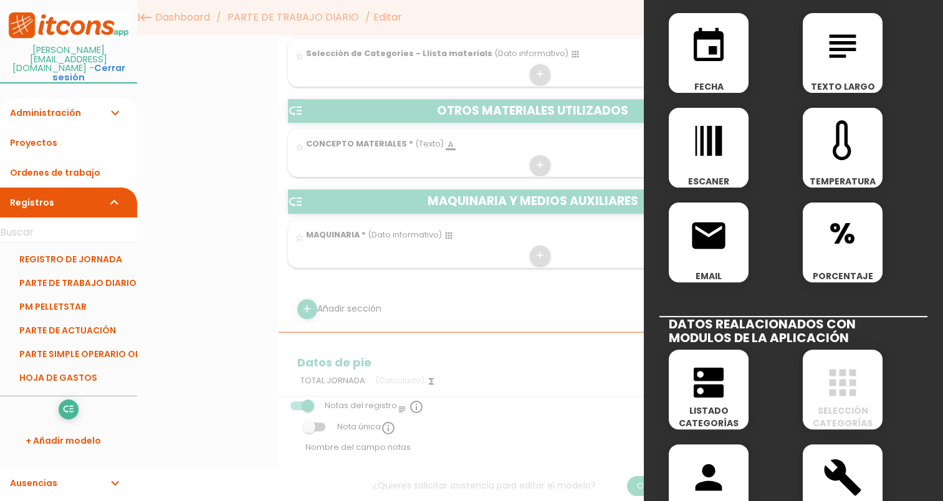
scroll to position [721, 0]
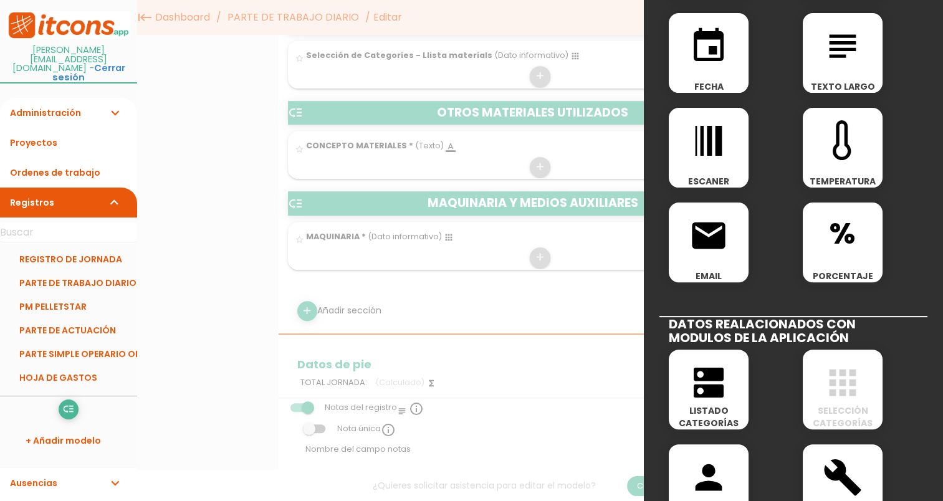
click at [257, 209] on div at bounding box center [471, 188] width 943 height 626
click at [337, 17] on div at bounding box center [471, 188] width 943 height 626
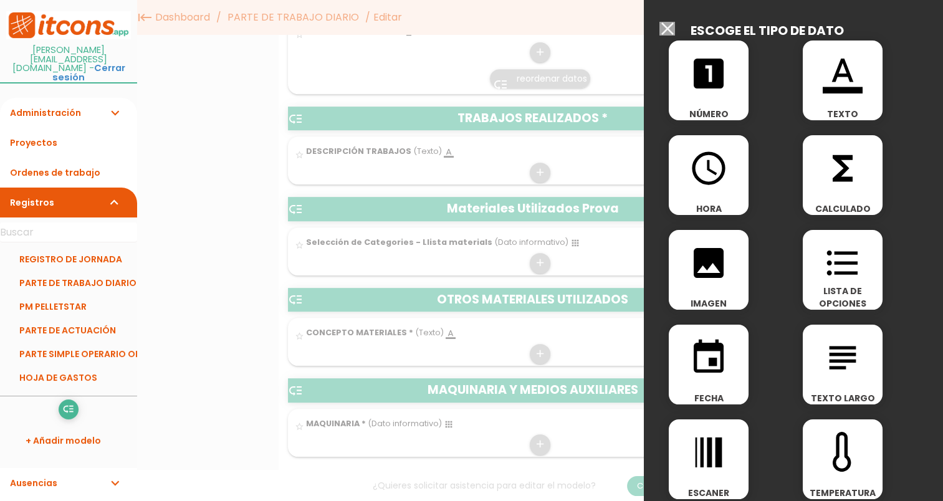
scroll to position [284, 0]
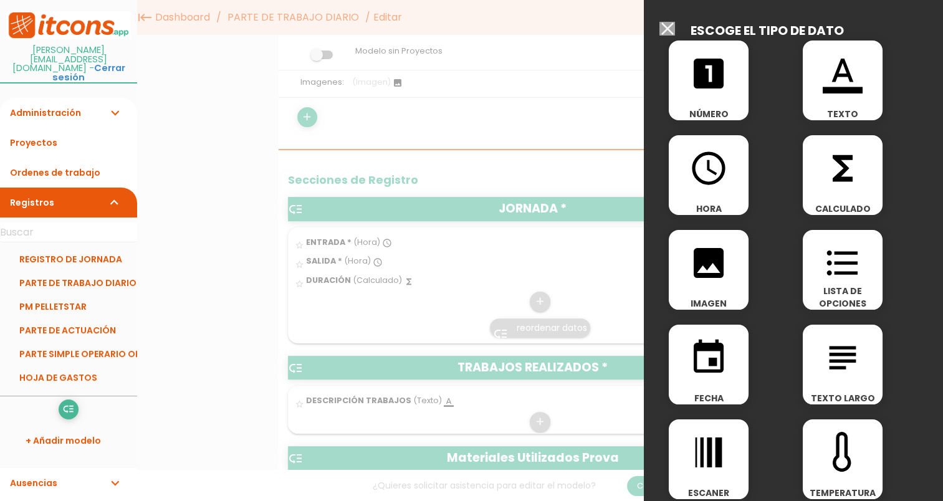
click at [663, 27] on input "Modelo sin Ordenes de trabajo" at bounding box center [667, 29] width 16 height 14
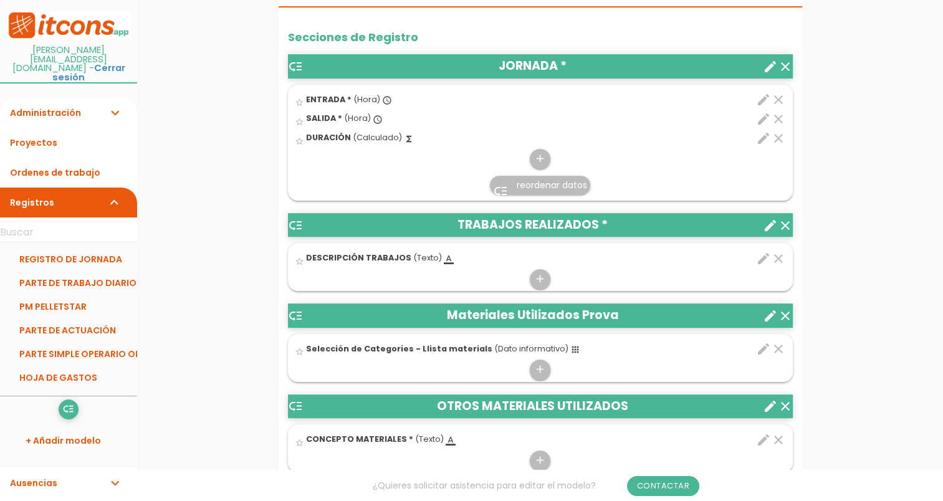
scroll to position [471, 0]
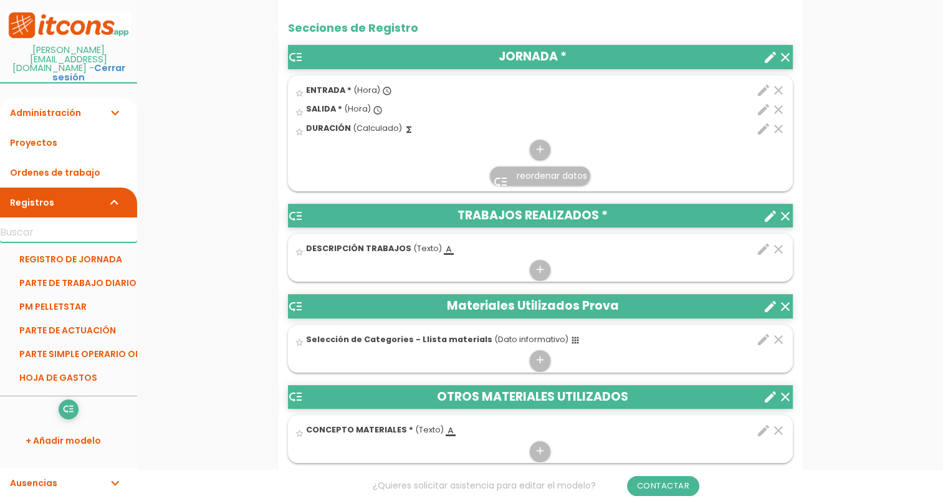
click at [55, 223] on input "text" at bounding box center [68, 233] width 137 height 20
click at [237, 207] on div "menu keyboard_tab Dashboard PARTE DE TRABAJO DIARIO Editar" at bounding box center [540, 485] width 806 height 1912
click at [88, 271] on link "PARTE DE TRABAJO DIARIO" at bounding box center [68, 283] width 137 height 24
